Goal: Task Accomplishment & Management: Complete application form

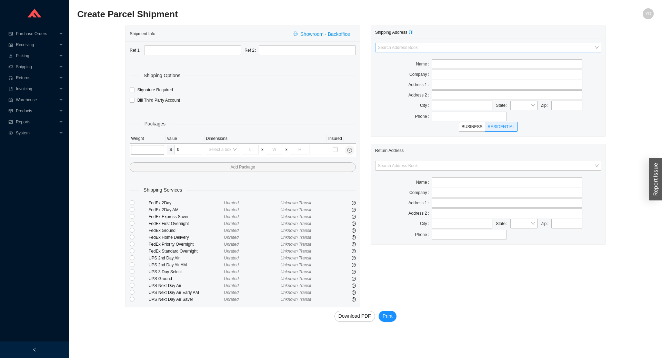
click at [395, 48] on input "search" at bounding box center [486, 47] width 217 height 9
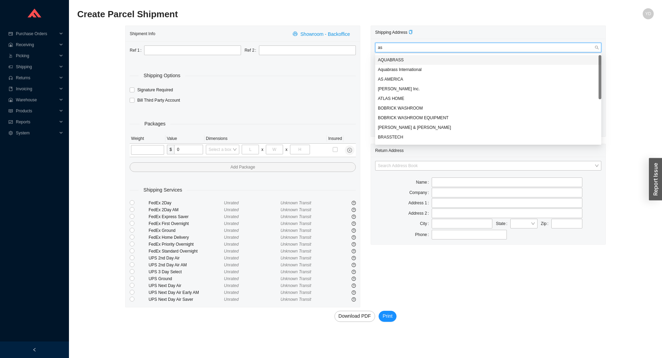
type input "ash"
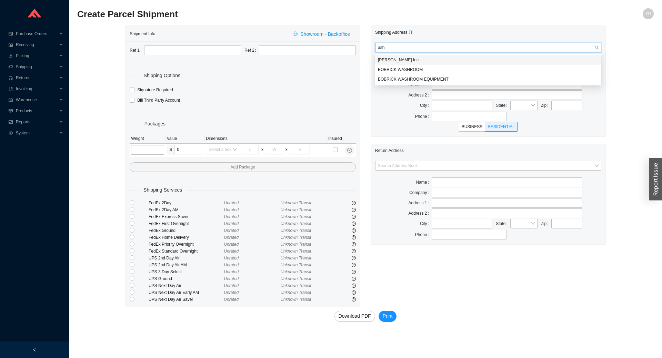
click at [405, 58] on div "[PERSON_NAME] Inc." at bounding box center [488, 60] width 221 height 6
type input "[PERSON_NAME] Inc."
type input "[STREET_ADDRESS]"
type input "POMPTON PLAINS"
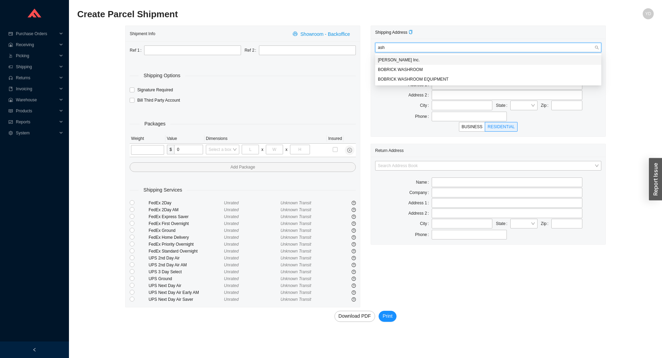
type input "07444-1000"
type input "[PHONE_NUMBER]"
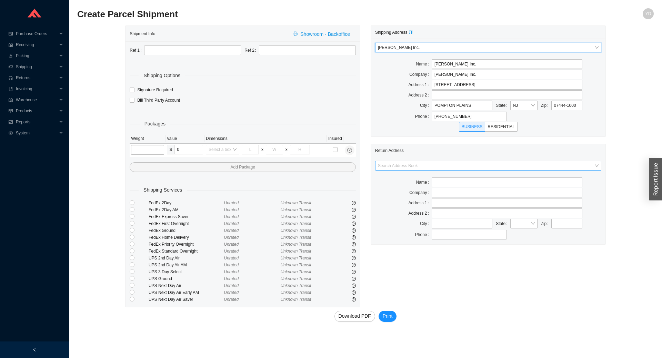
click at [463, 166] on input "search" at bounding box center [486, 165] width 217 height 9
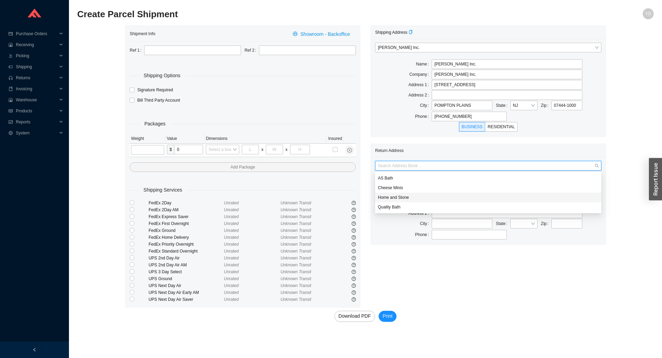
click at [422, 201] on div "Home and Stone" at bounding box center [488, 198] width 226 height 10
type input "Home and Stone"
type input "1663 [GEOGRAPHIC_DATA]."
type input "[GEOGRAPHIC_DATA]"
type input "11230"
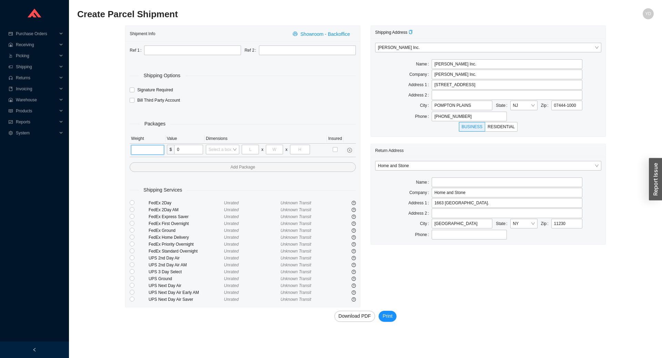
click at [147, 147] on input "tel" at bounding box center [147, 150] width 33 height 10
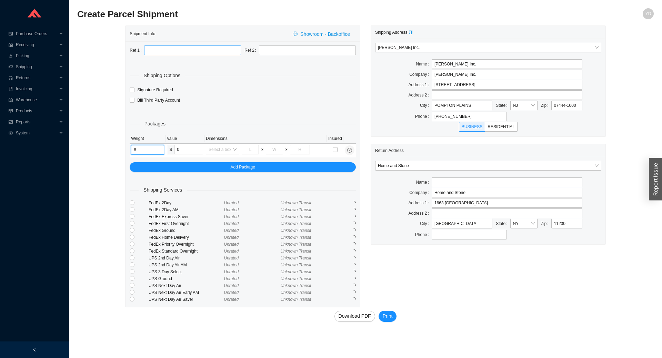
type input "8"
click at [191, 51] on input "text" at bounding box center [192, 51] width 97 height 10
type input "RGA"
click at [133, 279] on input "radio" at bounding box center [132, 278] width 5 height 5
radio input "true"
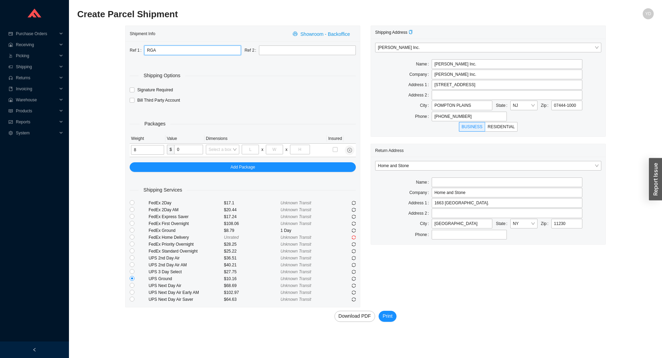
click at [181, 52] on input "RGA" at bounding box center [192, 51] width 97 height 10
type input "RGA 33709"
click at [390, 317] on span "Print" at bounding box center [388, 317] width 10 height 8
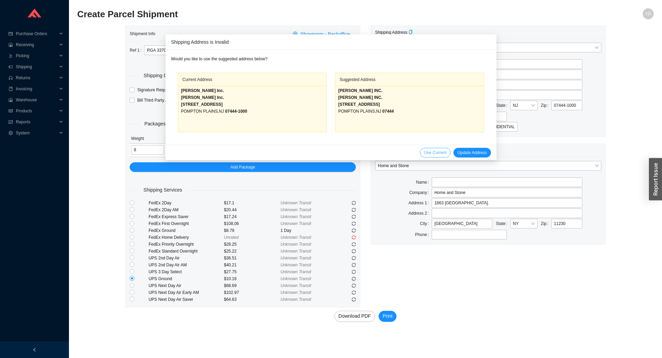
click at [434, 154] on span "Use Current" at bounding box center [435, 152] width 22 height 7
